Goal: Answer question/provide support

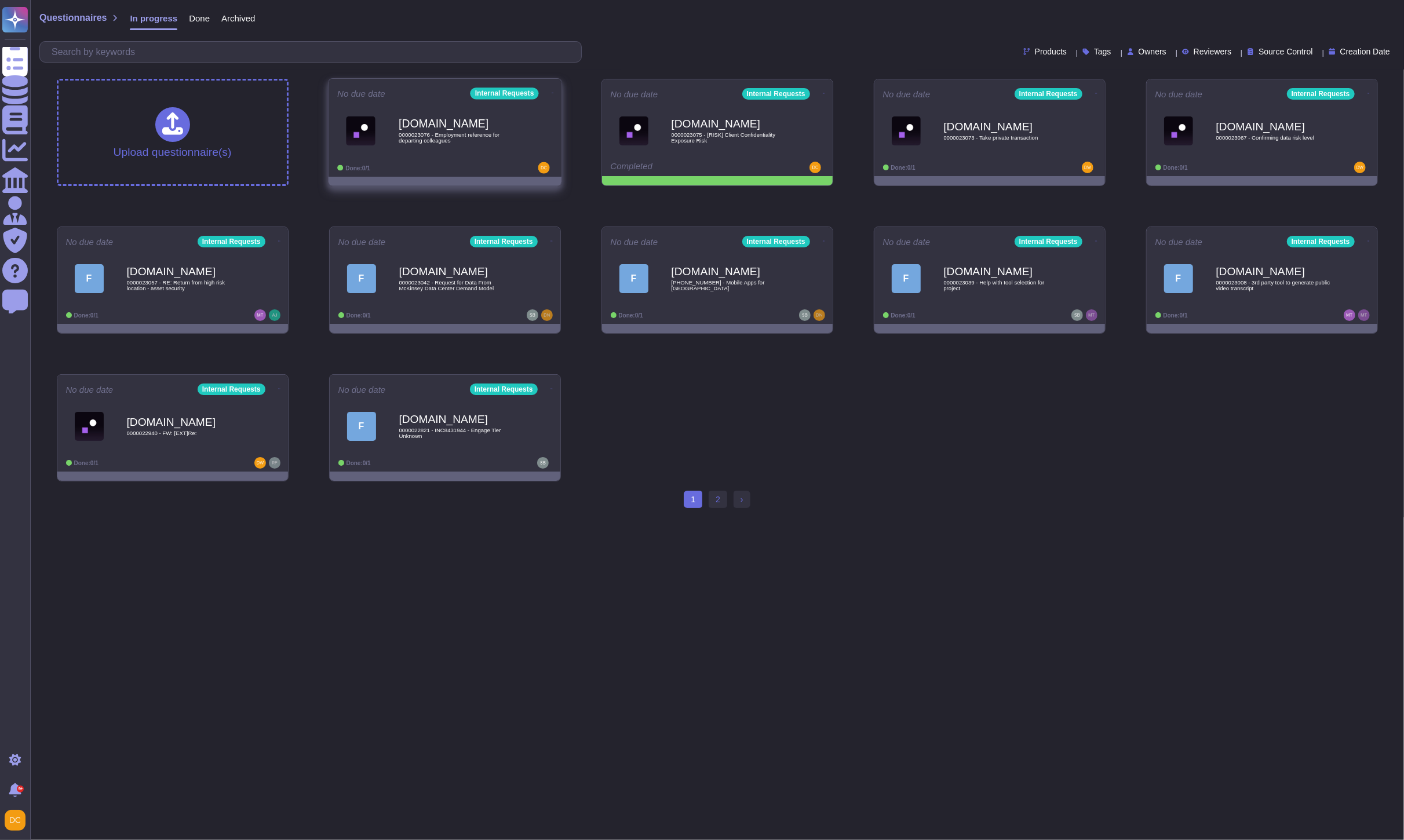
click at [461, 165] on div "Done: 0/1" at bounding box center [409, 168] width 144 height 11
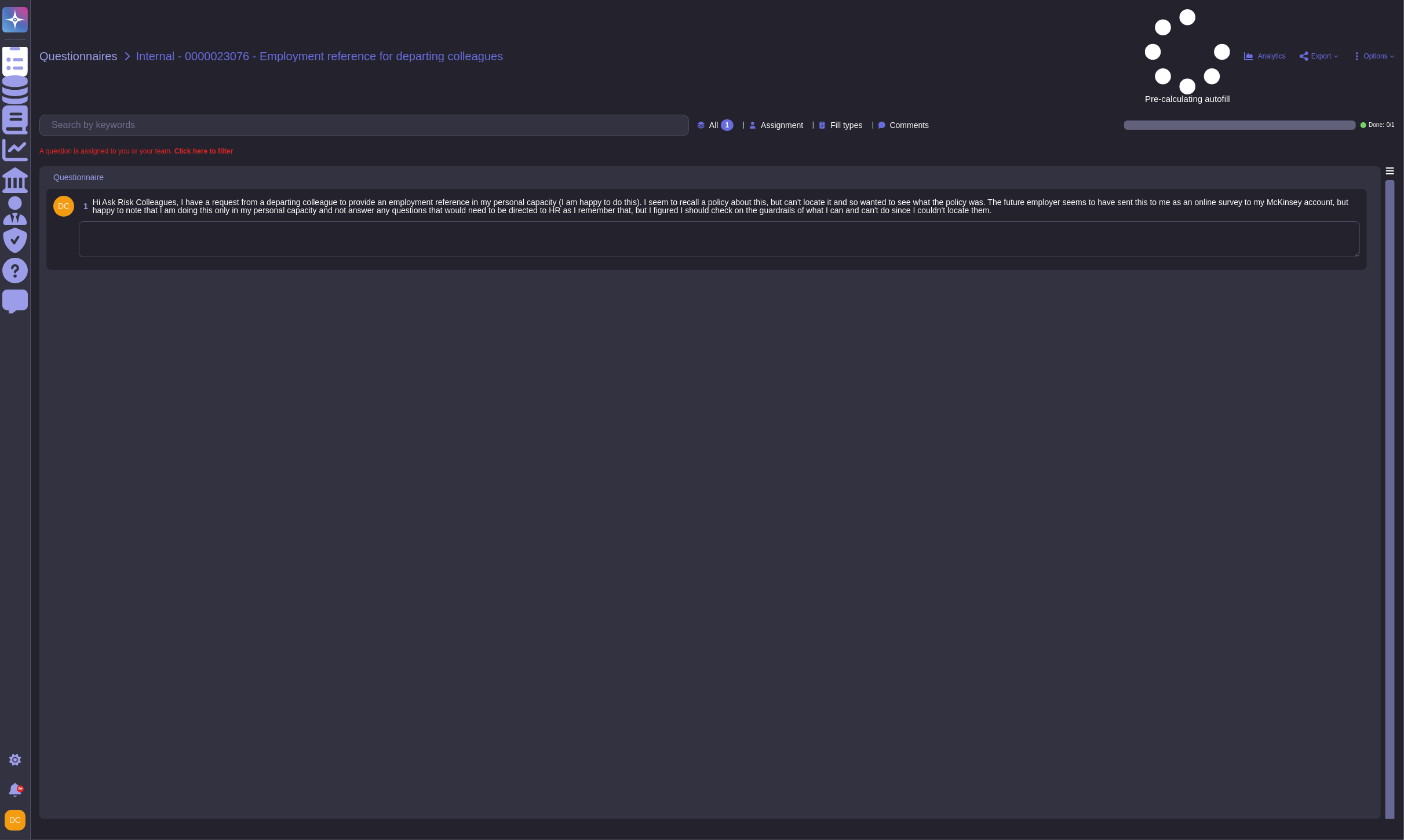
click at [282, 221] on textarea at bounding box center [719, 239] width 1281 height 36
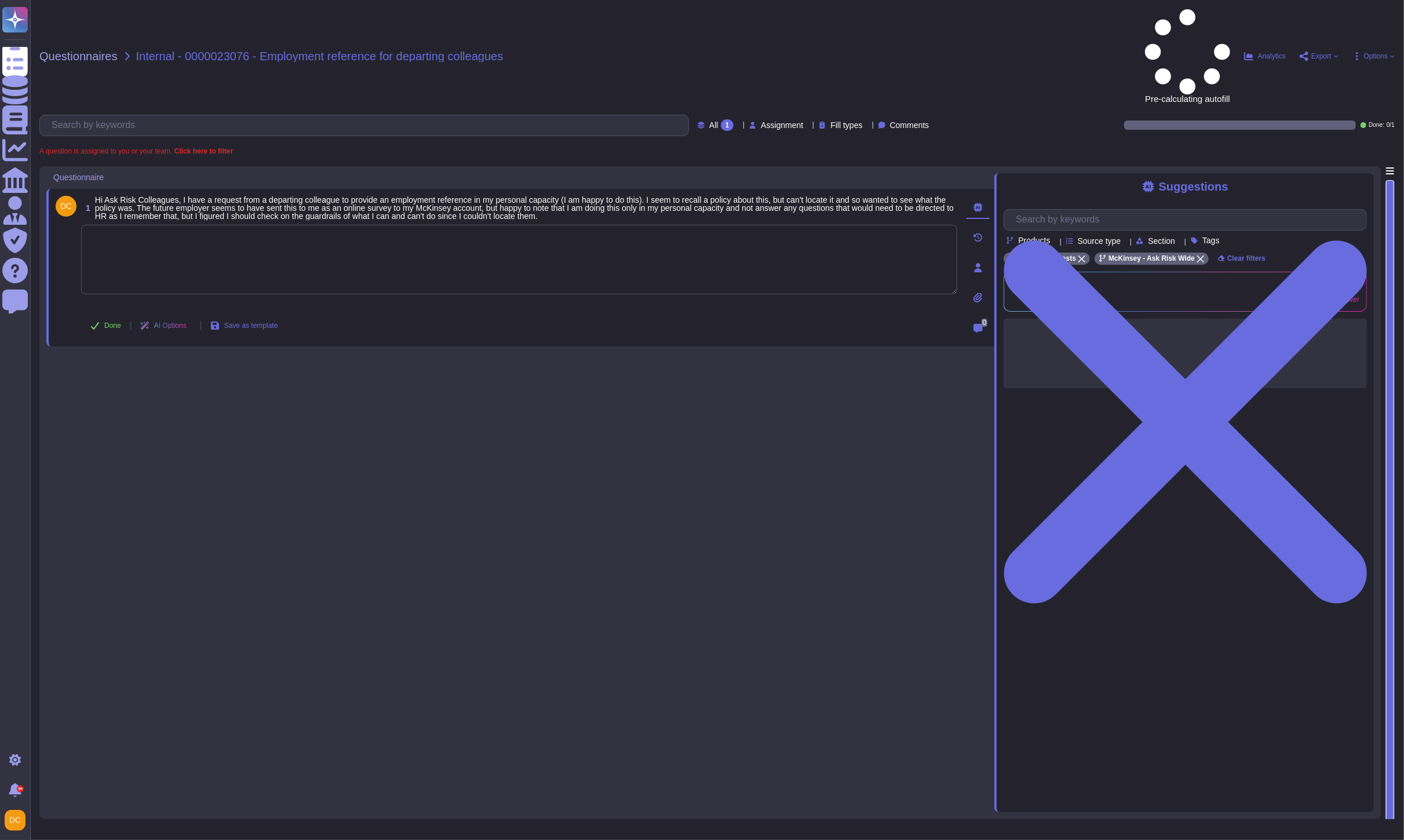
paste textarea "Lorem Ipsum, Dolor sit ame consectetu adi Eli Sedd eius tem inc utla etdolorem …"
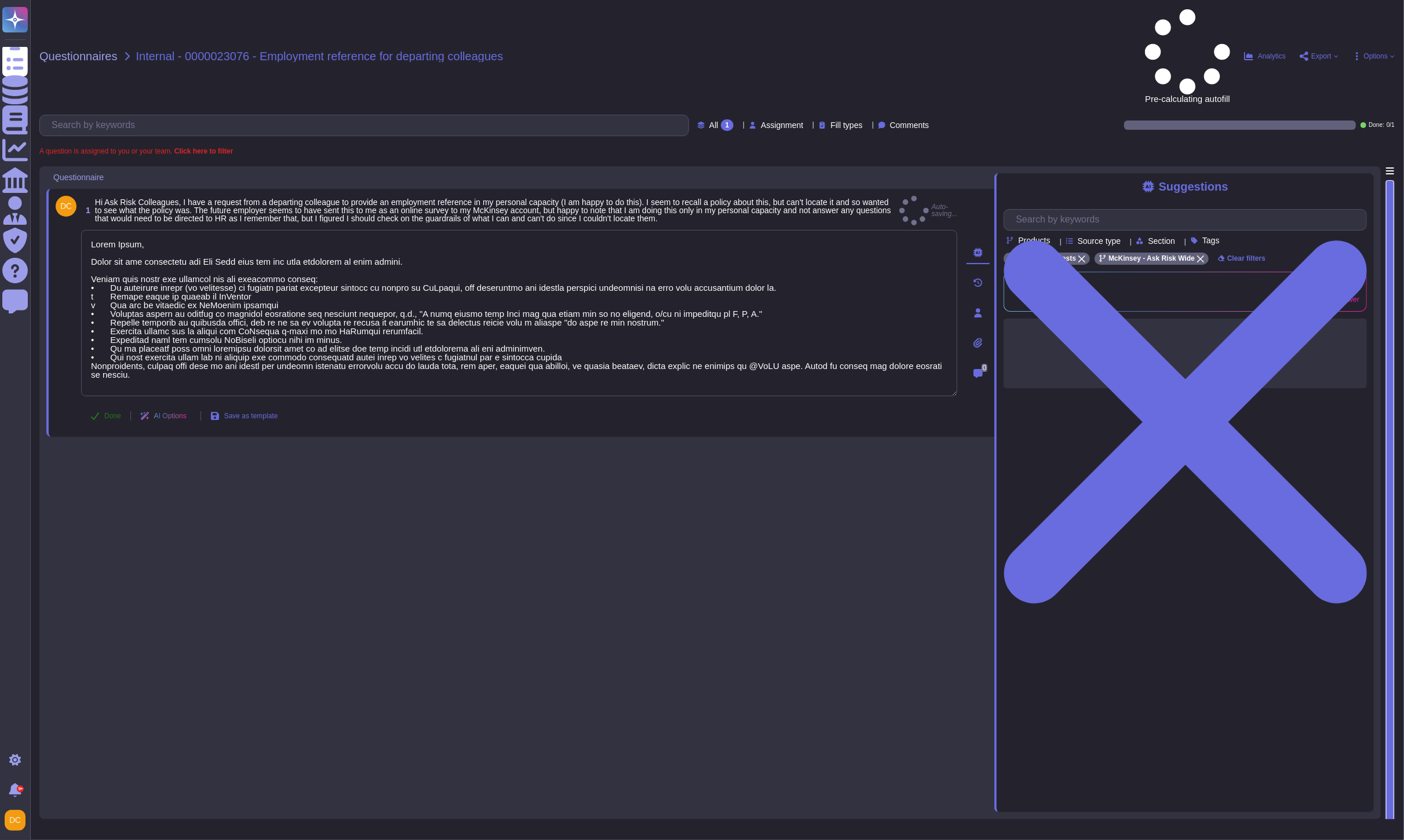
type textarea "Lorem Ipsum, Dolor sit ame consectetu adi Eli Sedd eius tem inc utla etdolorem …"
click at [112, 413] on span "Done" at bounding box center [112, 416] width 17 height 7
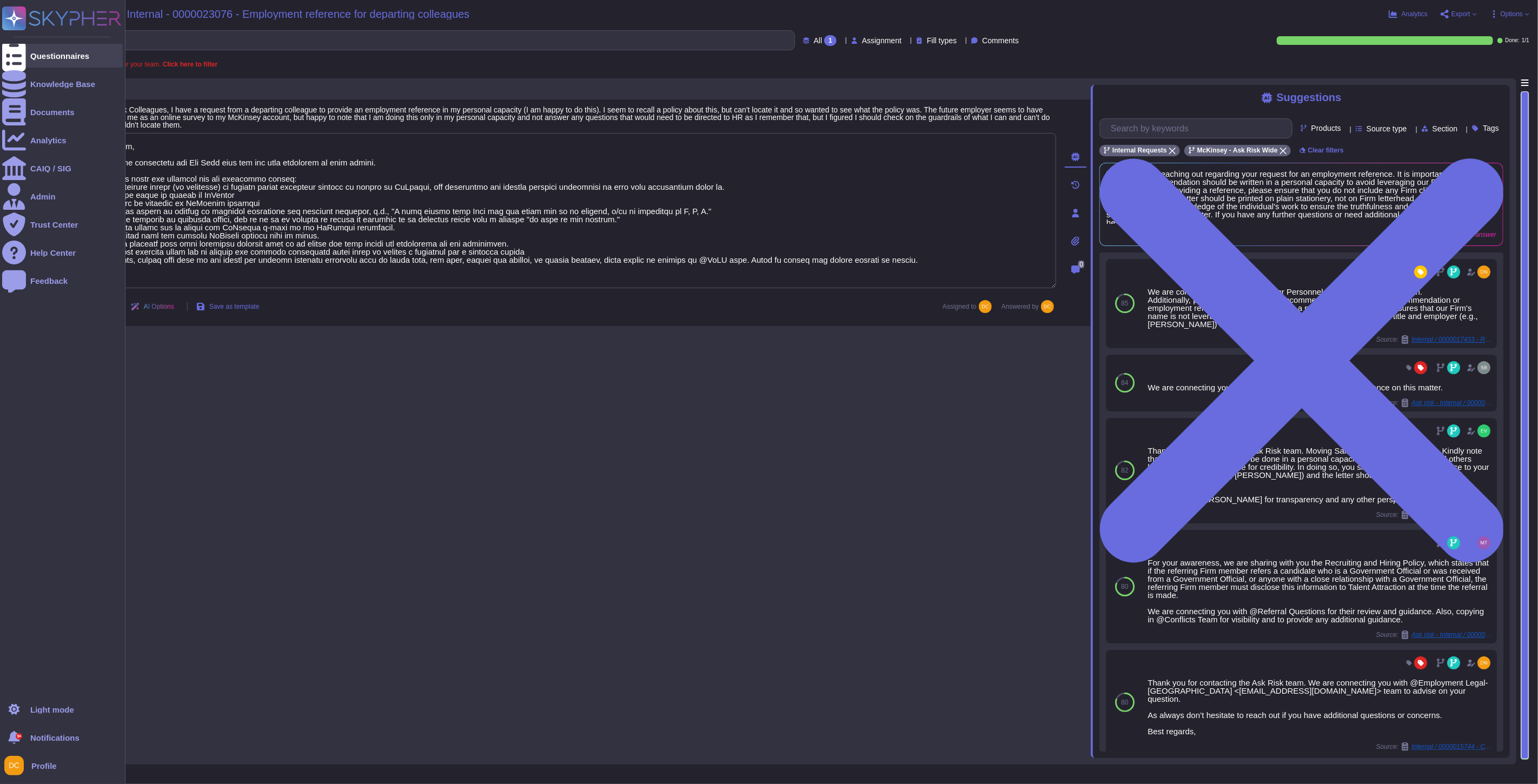
click at [29, 56] on div "Questionnaires" at bounding box center [62, 56] width 121 height 24
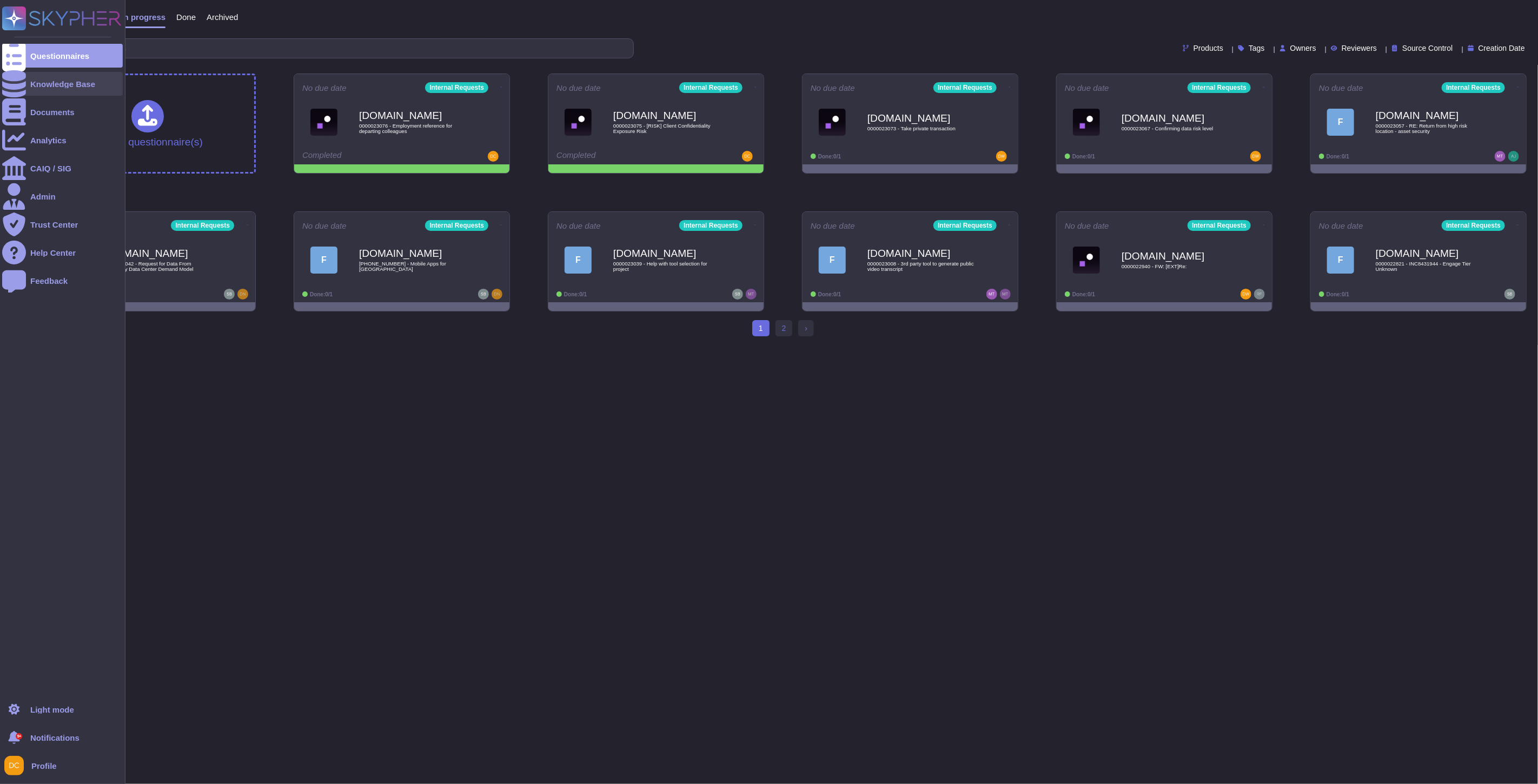
click at [15, 83] on icon at bounding box center [14, 84] width 24 height 27
